Goal: Transaction & Acquisition: Download file/media

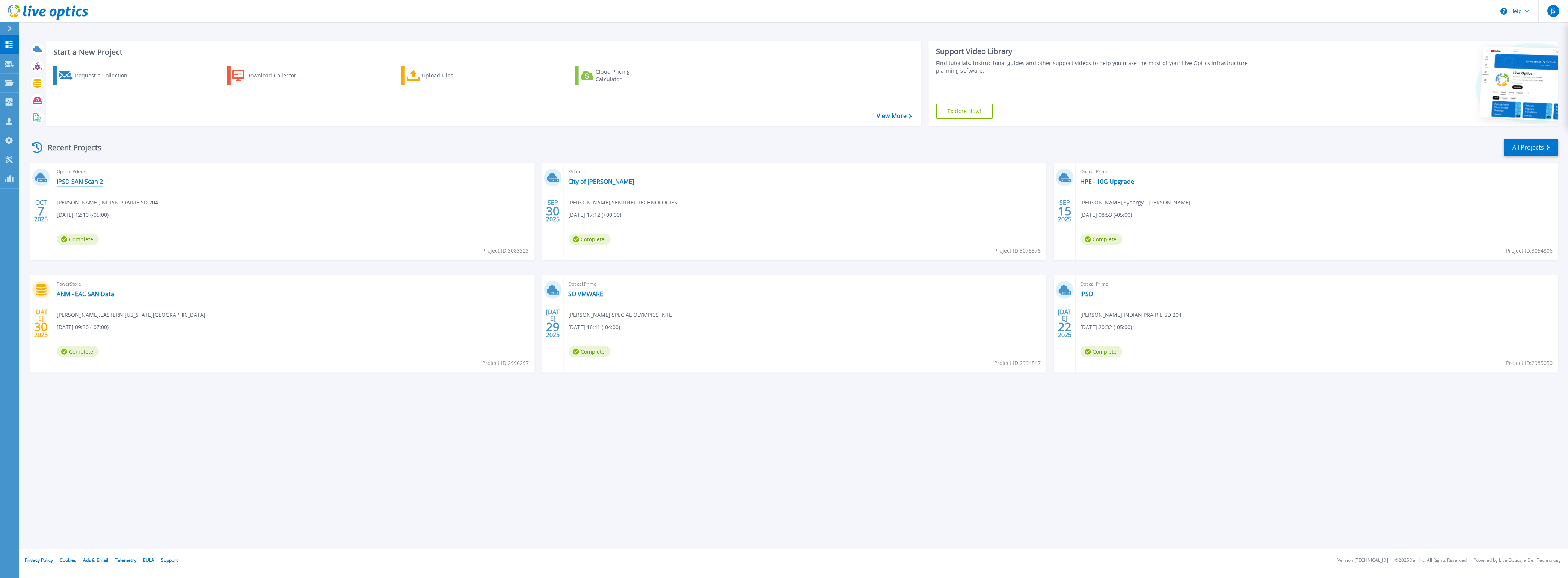
click at [82, 182] on link "IPSD SAN Scan 2" at bounding box center [80, 182] width 46 height 7
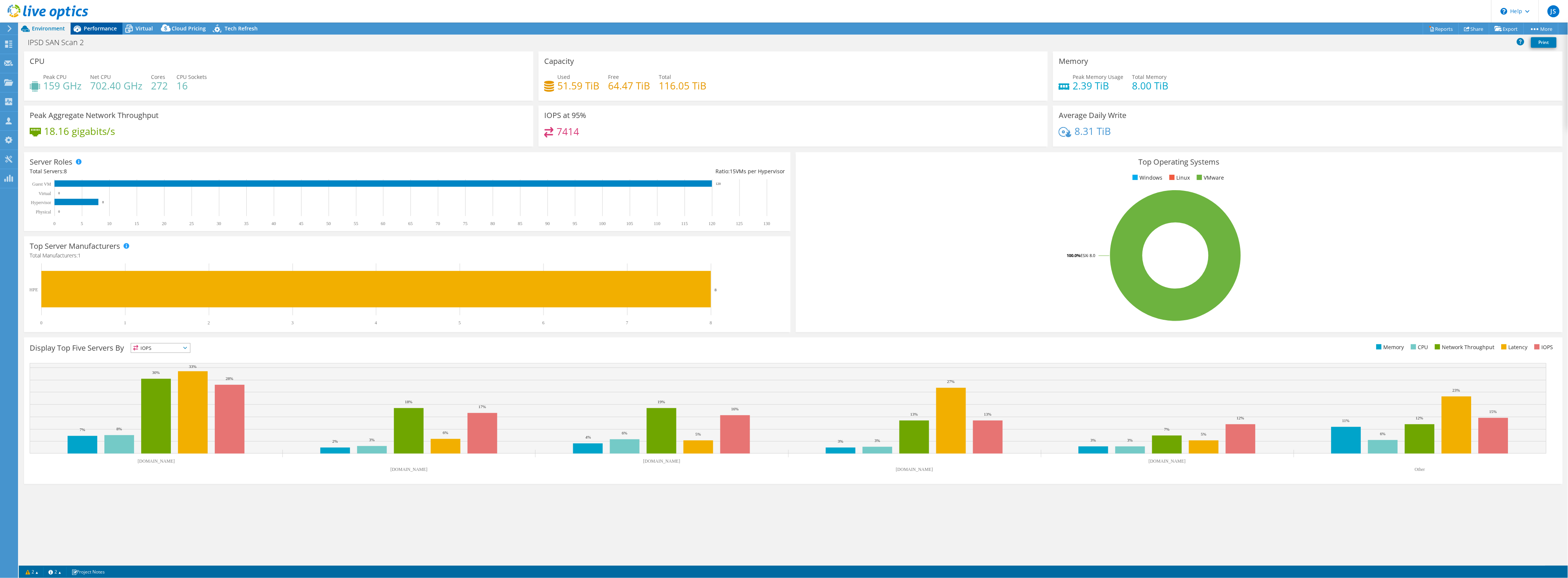
click at [94, 28] on span "Performance" at bounding box center [100, 29] width 33 height 7
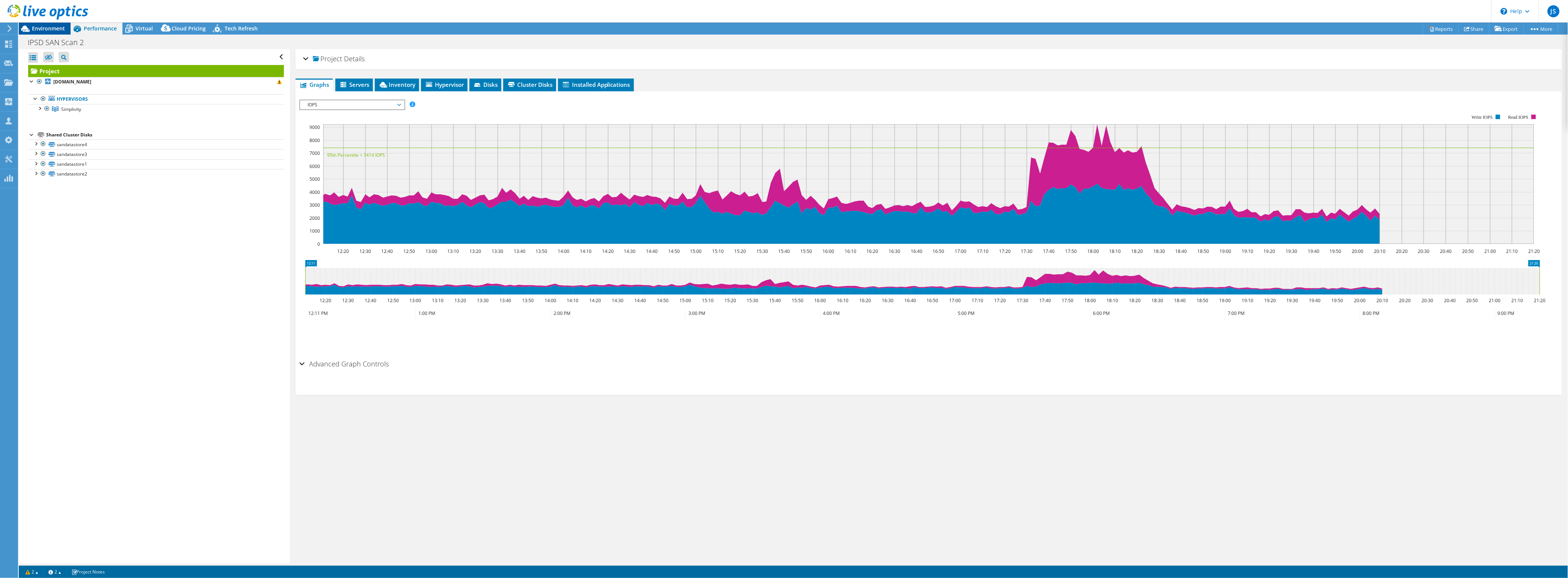
click at [50, 30] on span "Environment" at bounding box center [48, 29] width 33 height 7
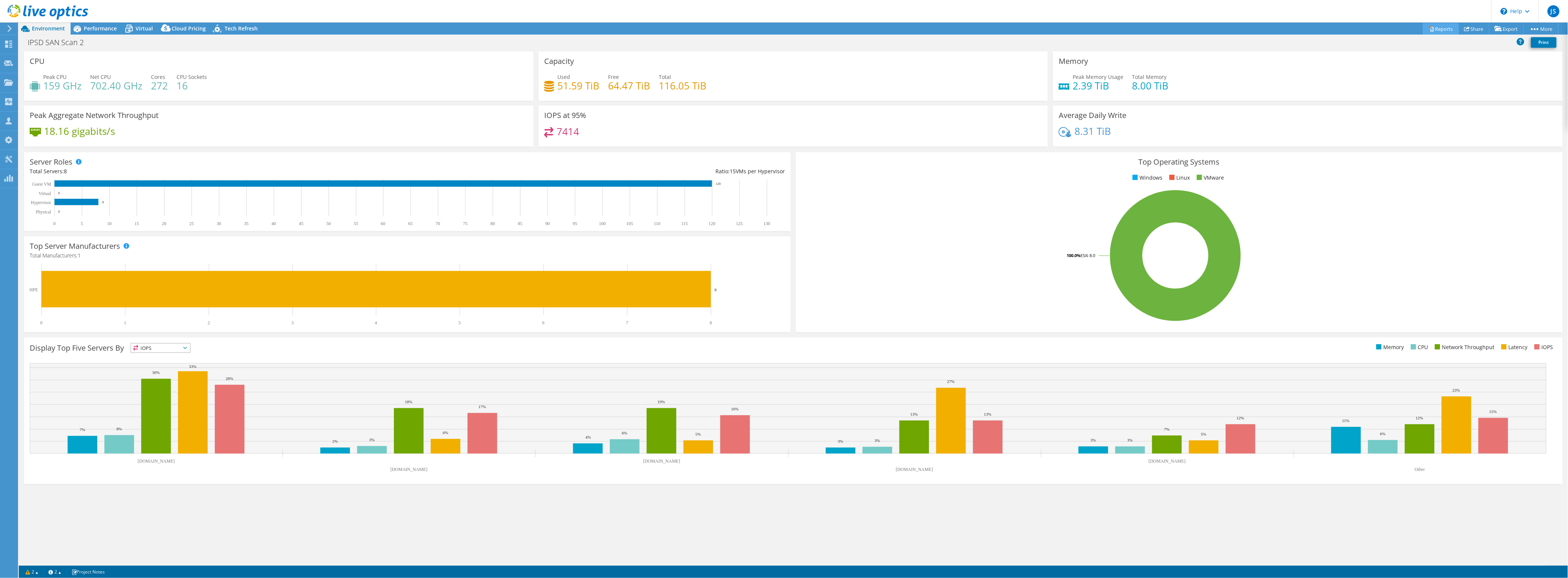
click at [1433, 30] on link "Reports" at bounding box center [1441, 29] width 36 height 12
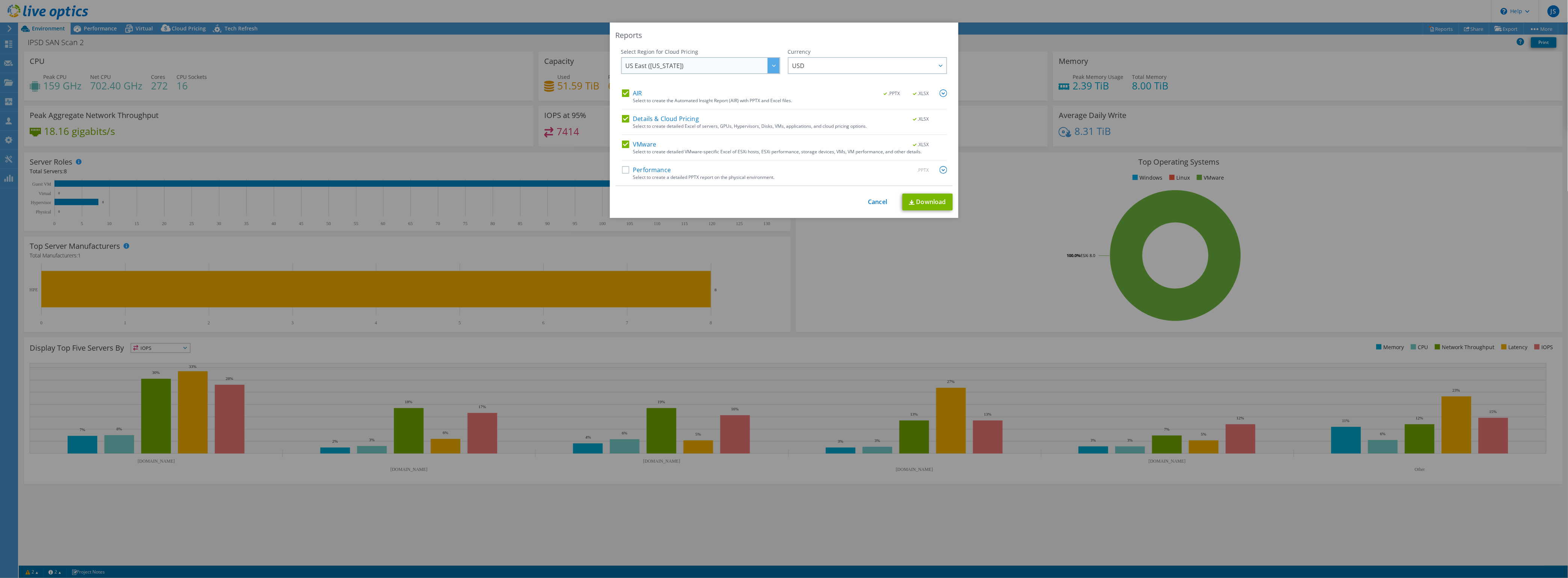
click at [771, 67] on div at bounding box center [774, 65] width 12 height 15
click at [674, 109] on li "US East (Virginia)" at bounding box center [701, 112] width 155 height 13
click at [931, 205] on link "Download" at bounding box center [928, 202] width 51 height 17
click at [929, 202] on link "Download" at bounding box center [928, 202] width 51 height 17
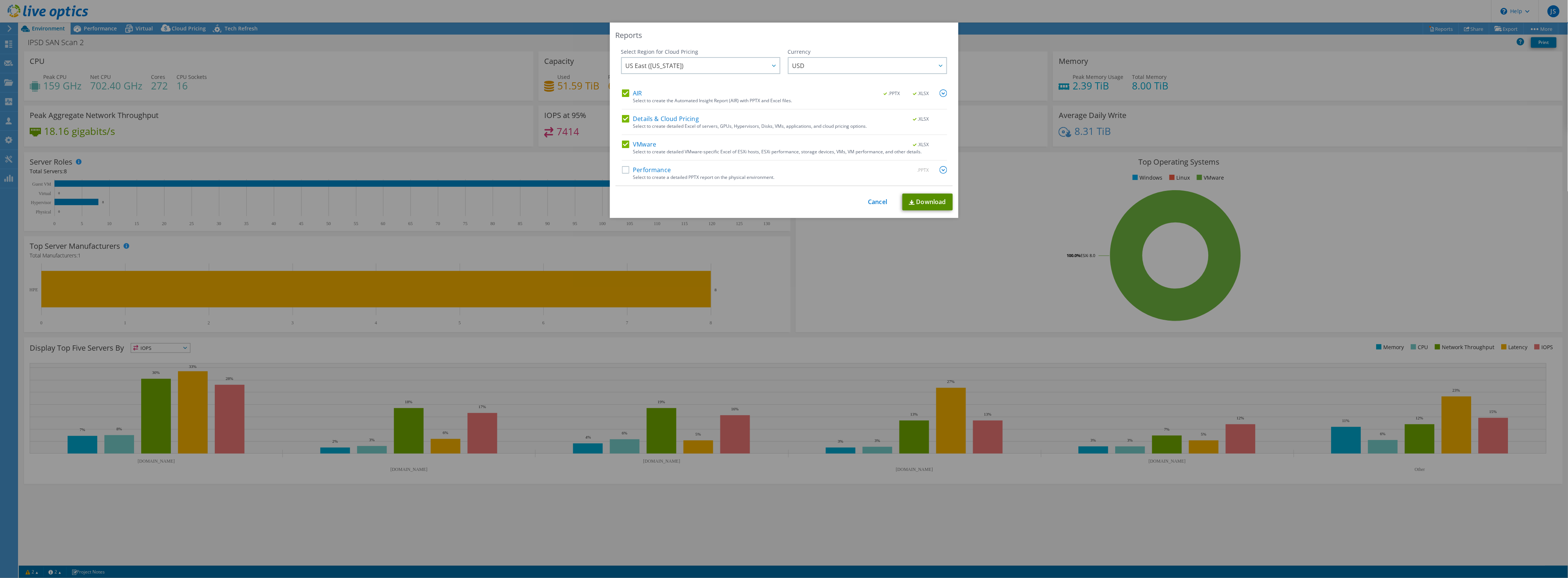
click at [931, 199] on link "Download" at bounding box center [928, 202] width 51 height 17
click at [912, 201] on link "Download" at bounding box center [928, 202] width 51 height 17
click at [925, 205] on link "Download" at bounding box center [928, 202] width 51 height 17
click at [926, 200] on link "Download" at bounding box center [928, 202] width 51 height 17
click at [876, 199] on link "Cancel" at bounding box center [878, 202] width 19 height 7
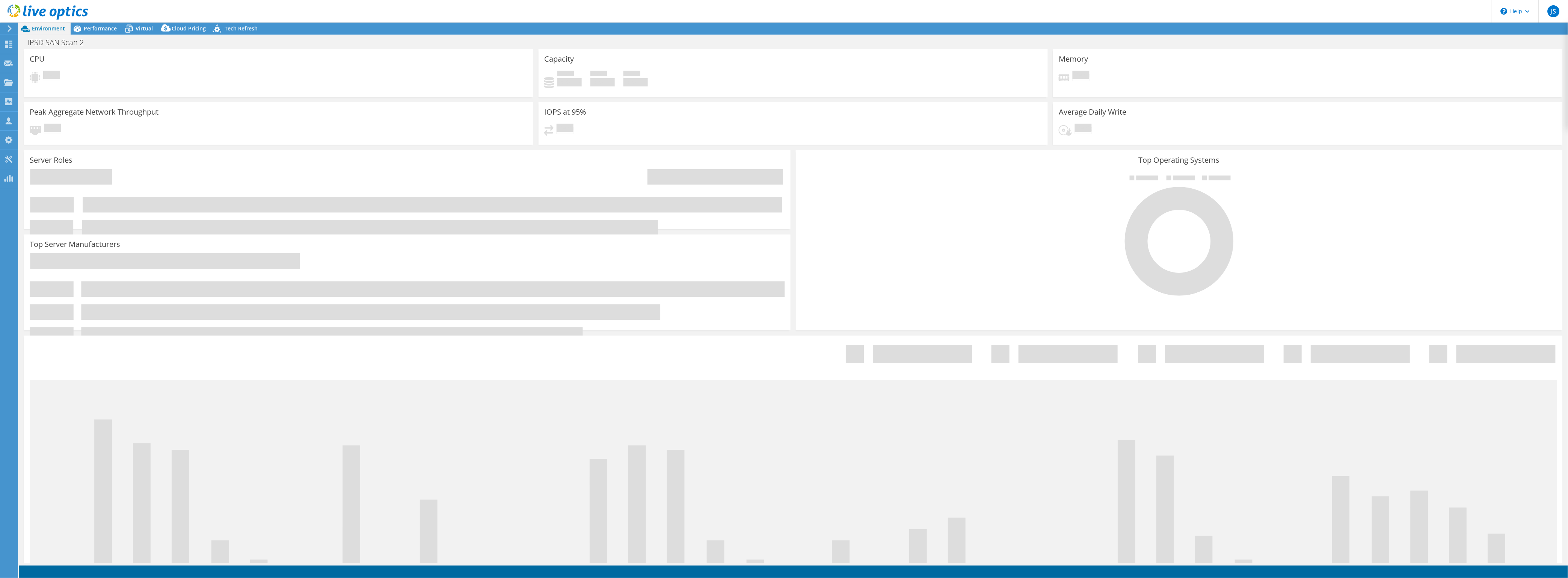
select select "USD"
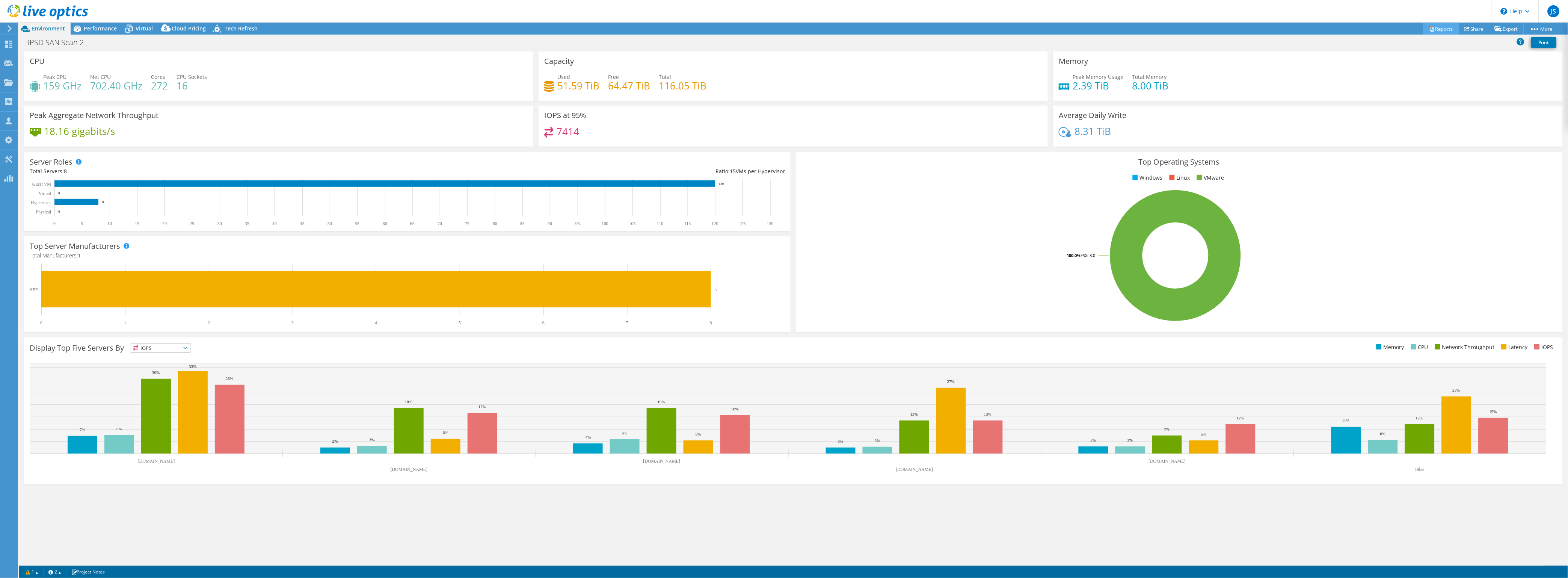
click at [1439, 28] on link "Reports" at bounding box center [1441, 29] width 36 height 12
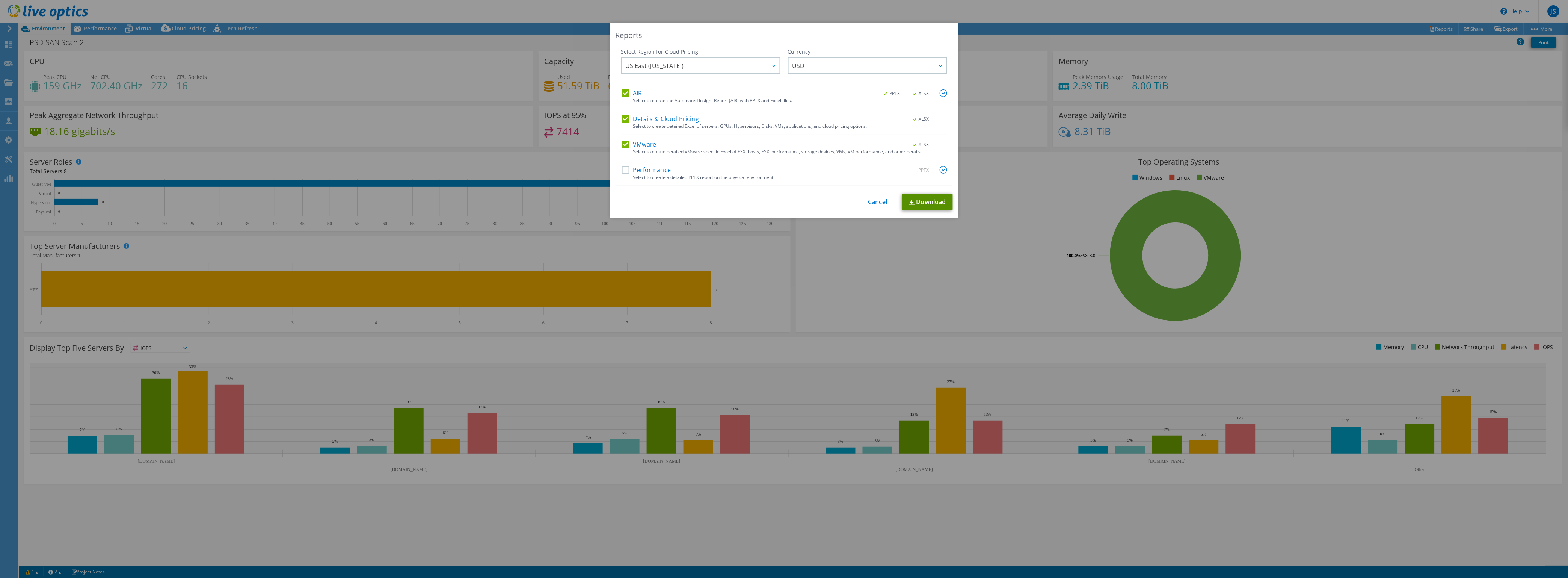
click at [920, 199] on link "Download" at bounding box center [928, 202] width 51 height 17
click at [1505, 26] on div "Reports Select Region for Cloud Pricing Asia Pacific (Hong Kong) Asia Pacific (…" at bounding box center [784, 289] width 1568 height 533
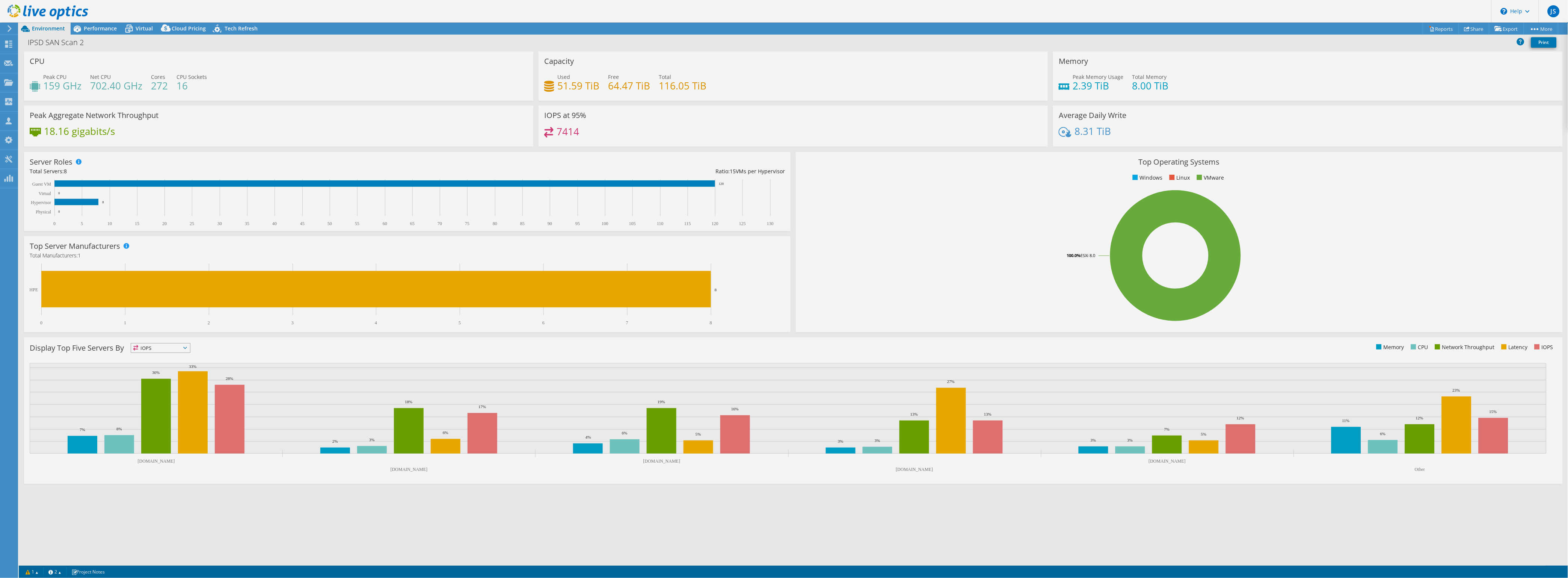
click at [1505, 26] on div at bounding box center [784, 289] width 1568 height 578
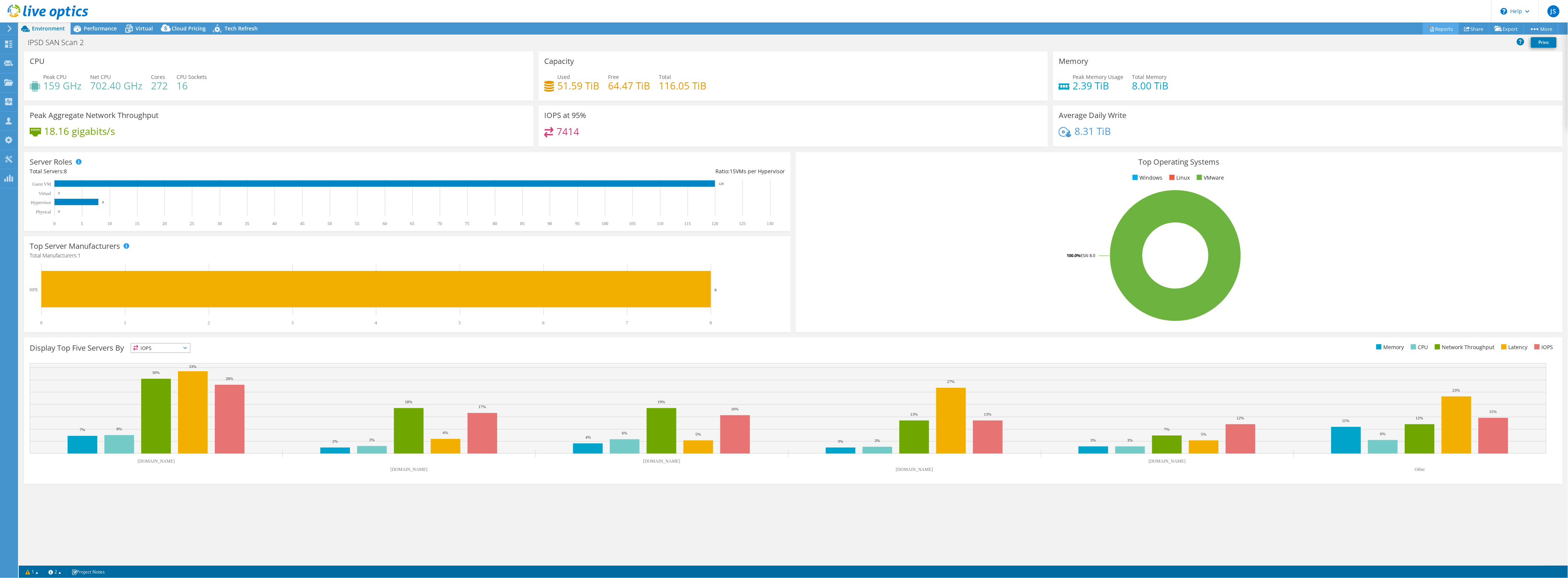
click at [1443, 29] on link "Reports" at bounding box center [1441, 29] width 36 height 12
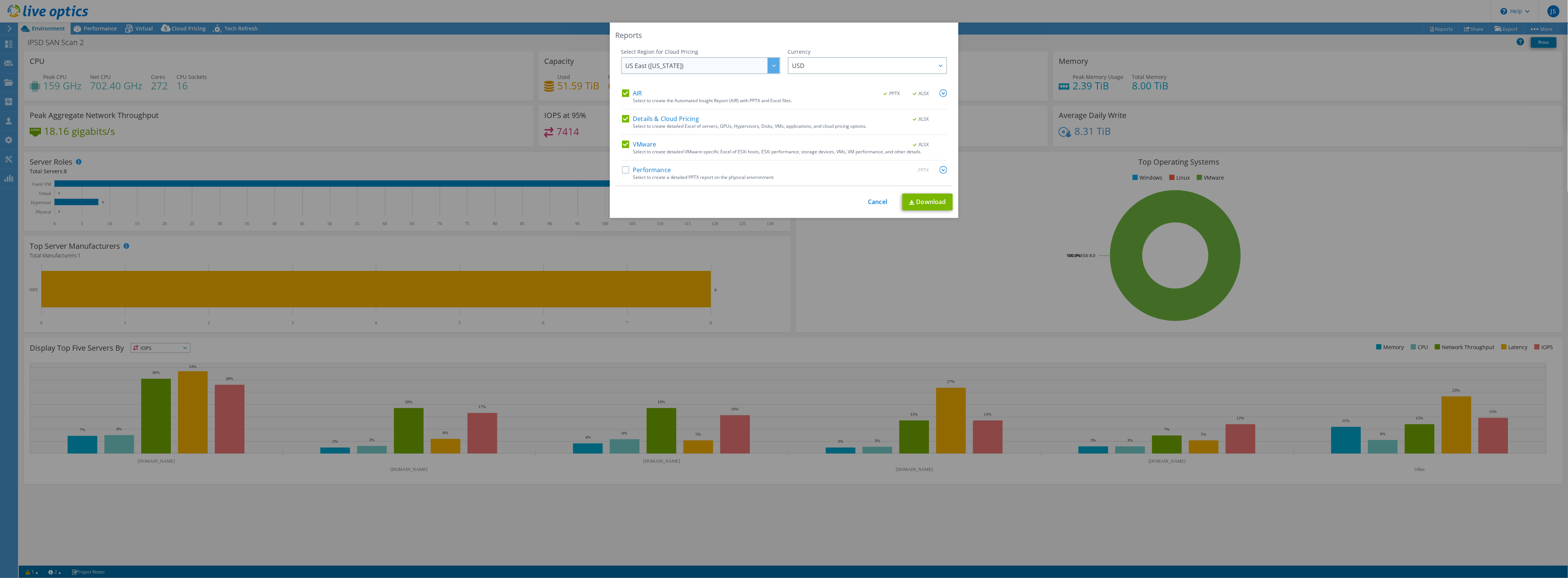
click at [772, 66] on icon at bounding box center [774, 66] width 4 height 2
click at [660, 122] on li "US West (California)" at bounding box center [701, 125] width 155 height 13
click at [920, 203] on link "Download" at bounding box center [928, 202] width 51 height 17
click at [910, 203] on img at bounding box center [912, 202] width 6 height 5
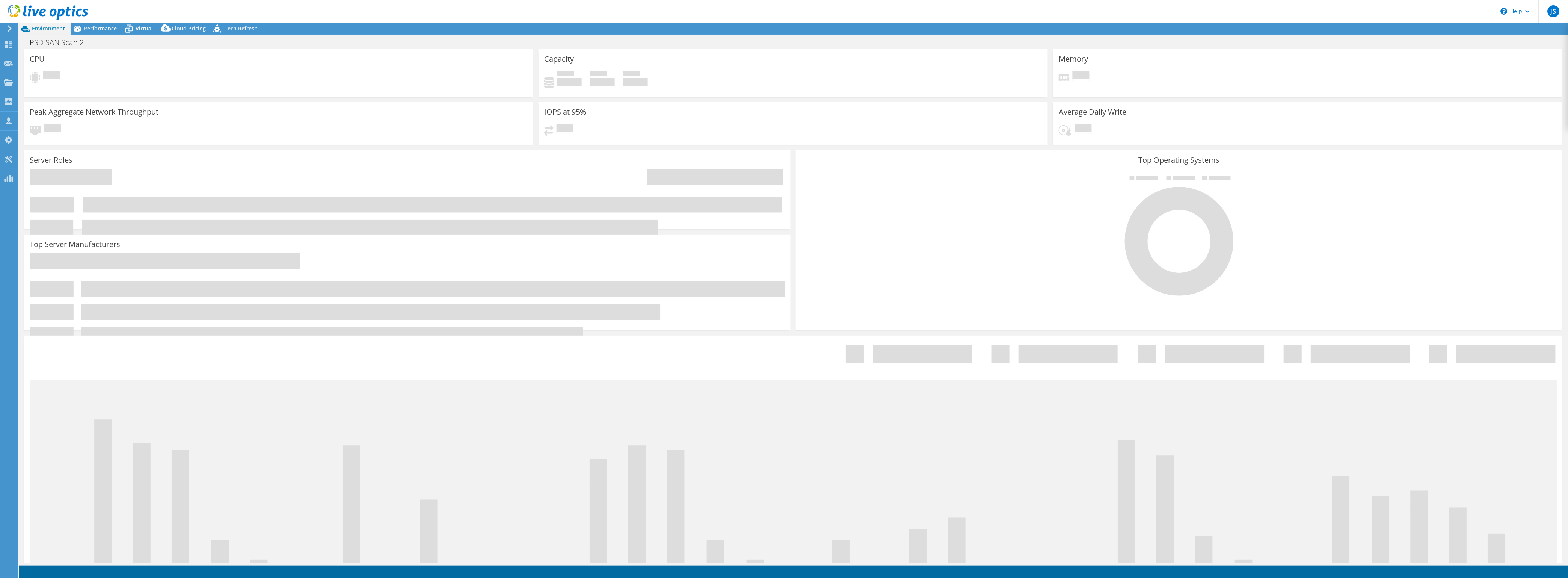
select select "USD"
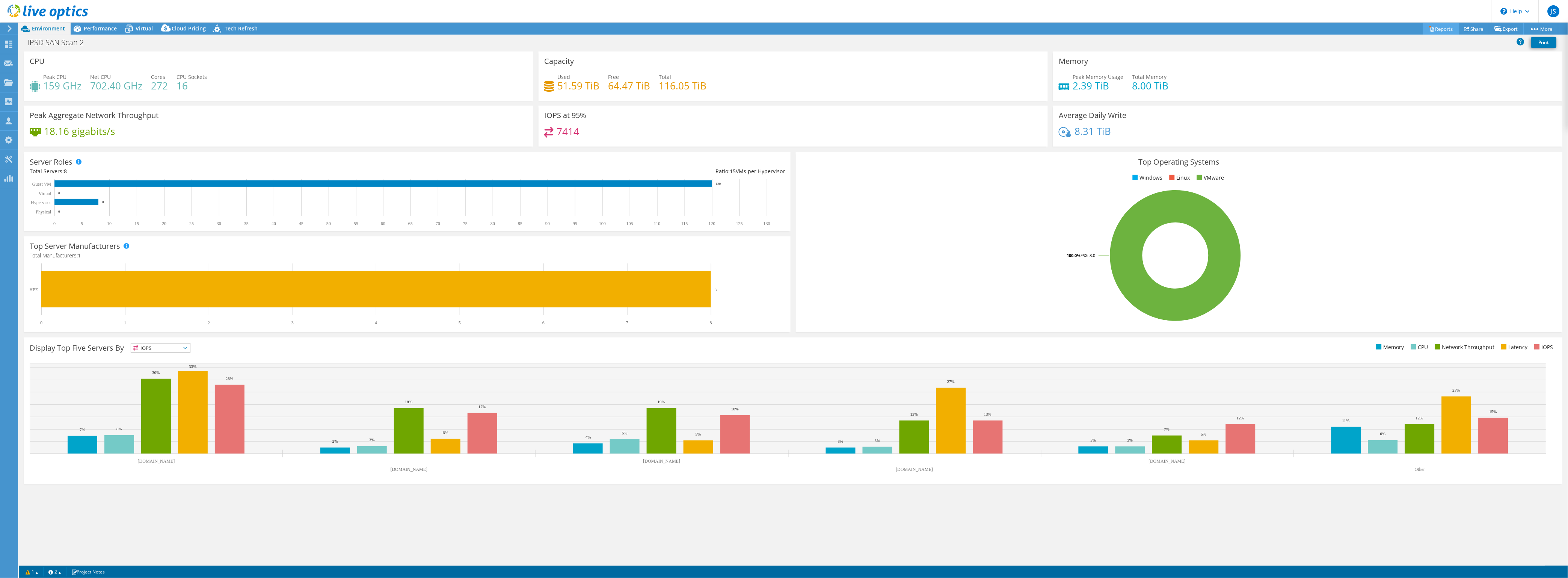
click at [1437, 25] on link "Reports" at bounding box center [1441, 29] width 36 height 12
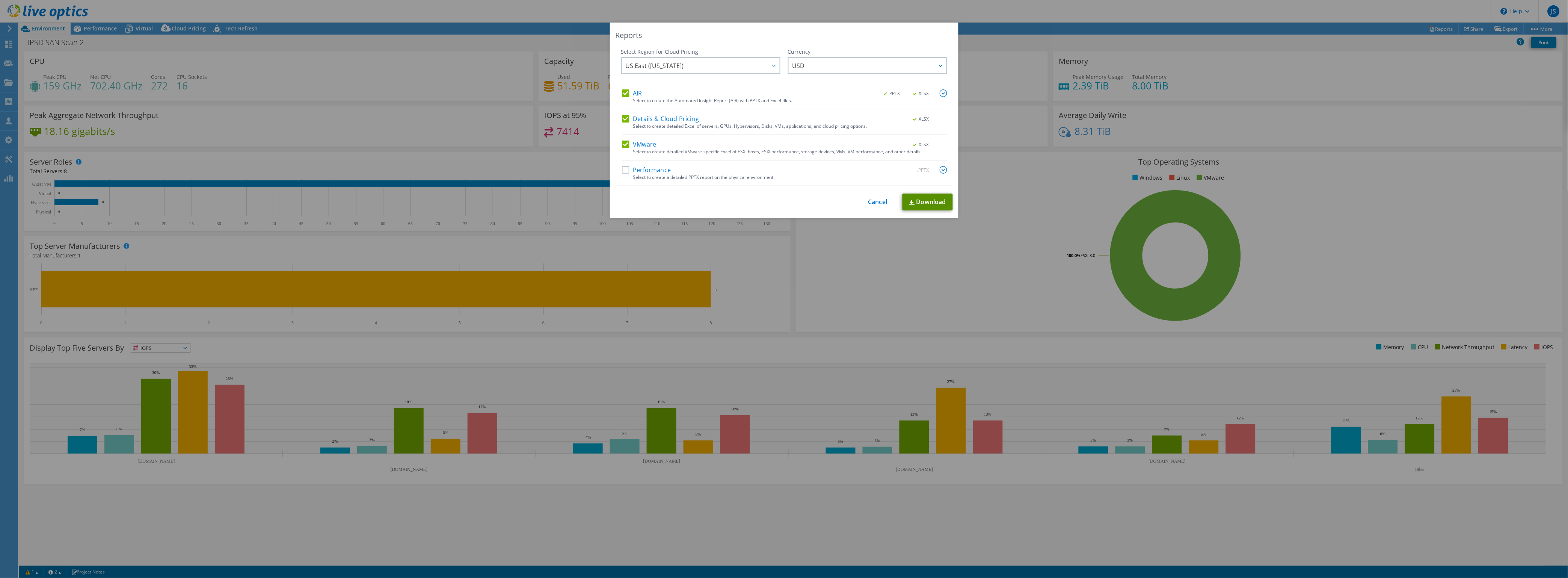
click at [916, 202] on link "Download" at bounding box center [928, 202] width 51 height 17
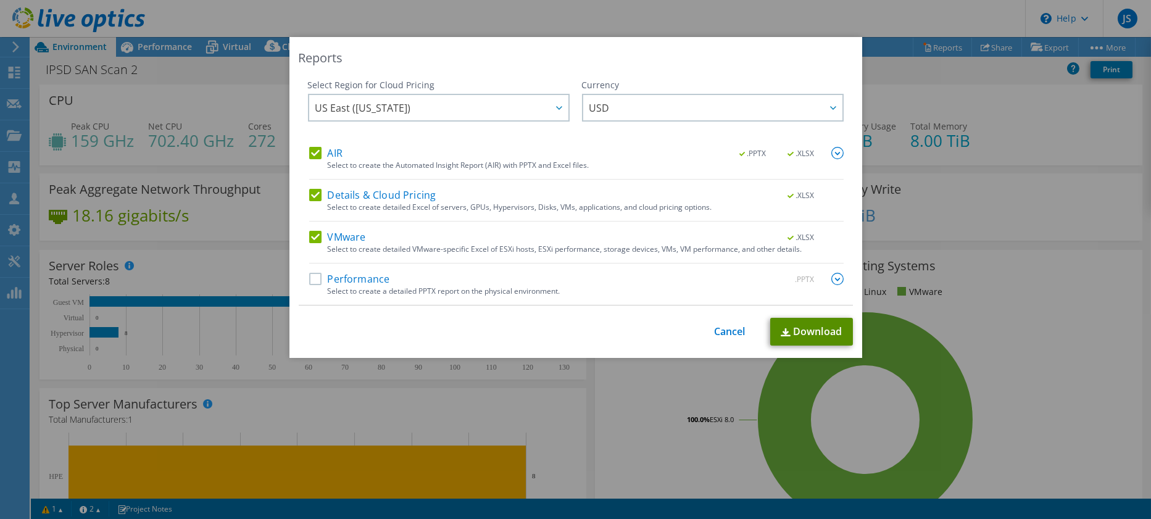
click at [806, 334] on link "Download" at bounding box center [811, 332] width 83 height 28
click at [797, 329] on link "Download" at bounding box center [811, 332] width 83 height 28
click at [803, 334] on link "Download" at bounding box center [811, 332] width 83 height 28
click at [803, 332] on link "Download" at bounding box center [811, 332] width 83 height 28
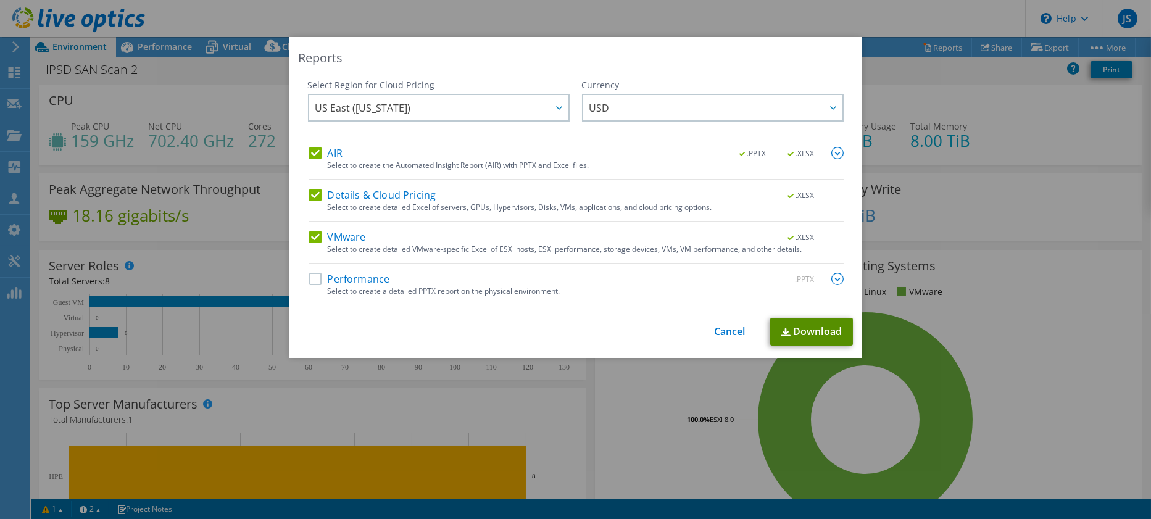
click at [803, 332] on link "Download" at bounding box center [811, 332] width 83 height 28
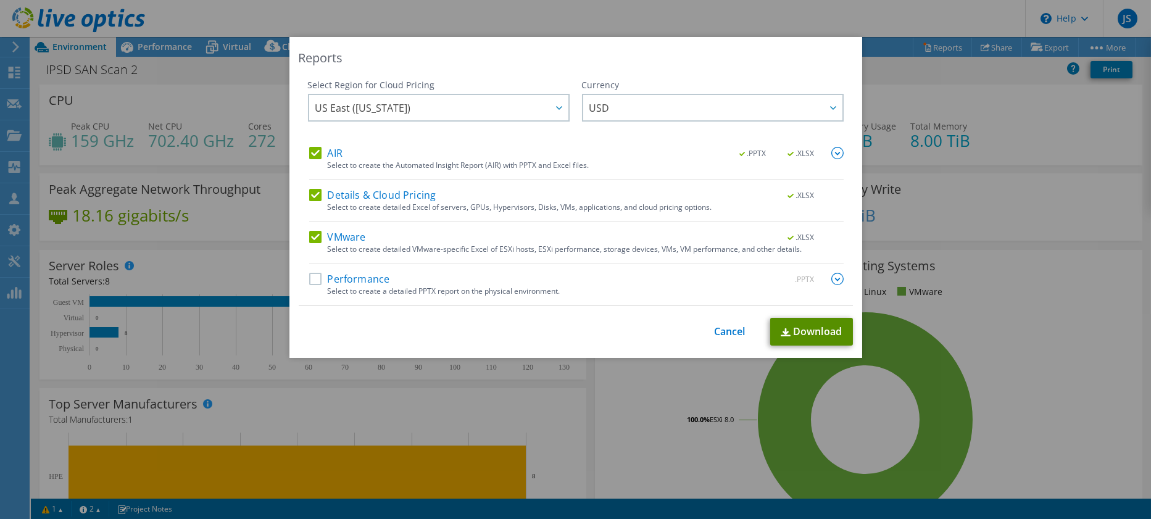
click at [803, 332] on link "Download" at bounding box center [811, 332] width 83 height 28
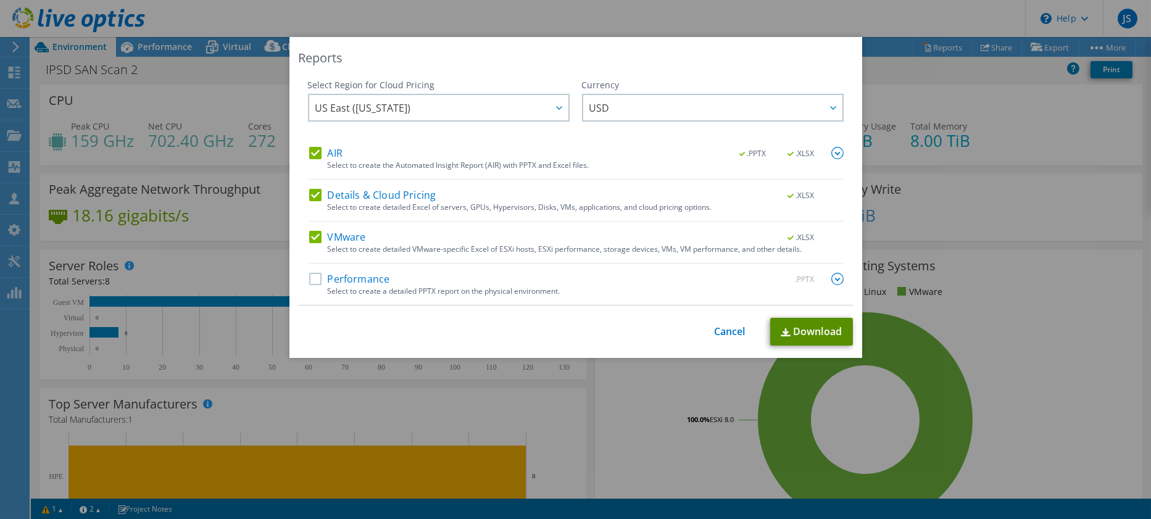
click at [803, 332] on link "Download" at bounding box center [811, 332] width 83 height 28
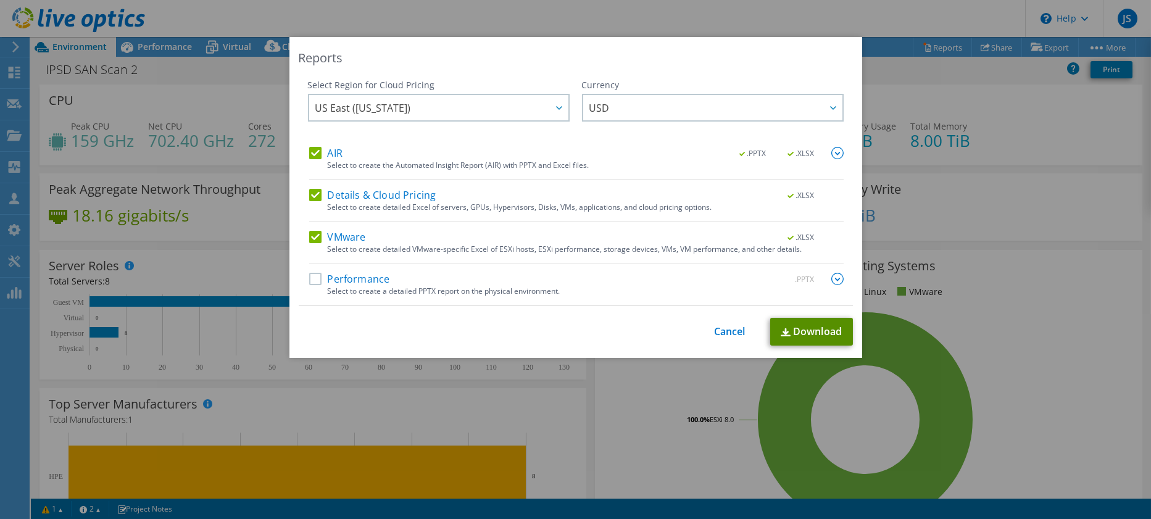
click at [803, 332] on link "Download" at bounding box center [811, 332] width 83 height 28
click at [804, 332] on link "Download" at bounding box center [811, 332] width 83 height 28
click at [805, 332] on link "Download" at bounding box center [811, 332] width 83 height 28
click at [805, 331] on link "Download" at bounding box center [811, 332] width 83 height 28
